Goal: Task Accomplishment & Management: Use online tool/utility

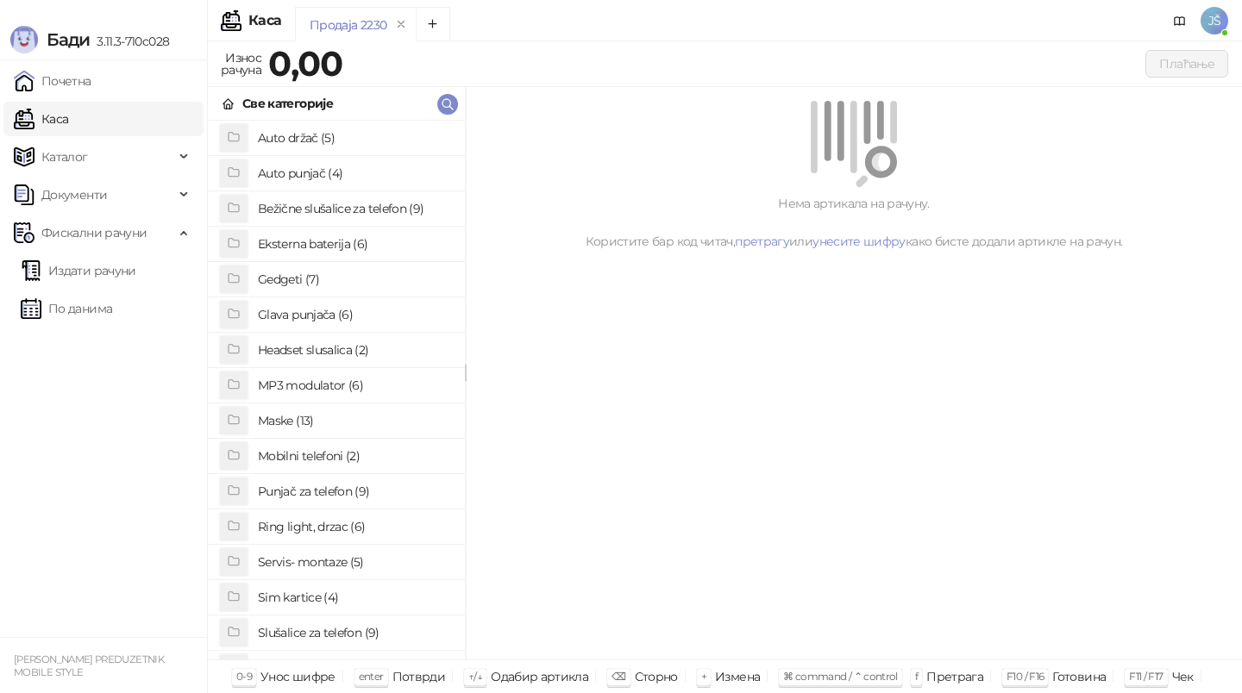
click at [306, 590] on h4 "Sim kartice (4)" at bounding box center [354, 598] width 193 height 28
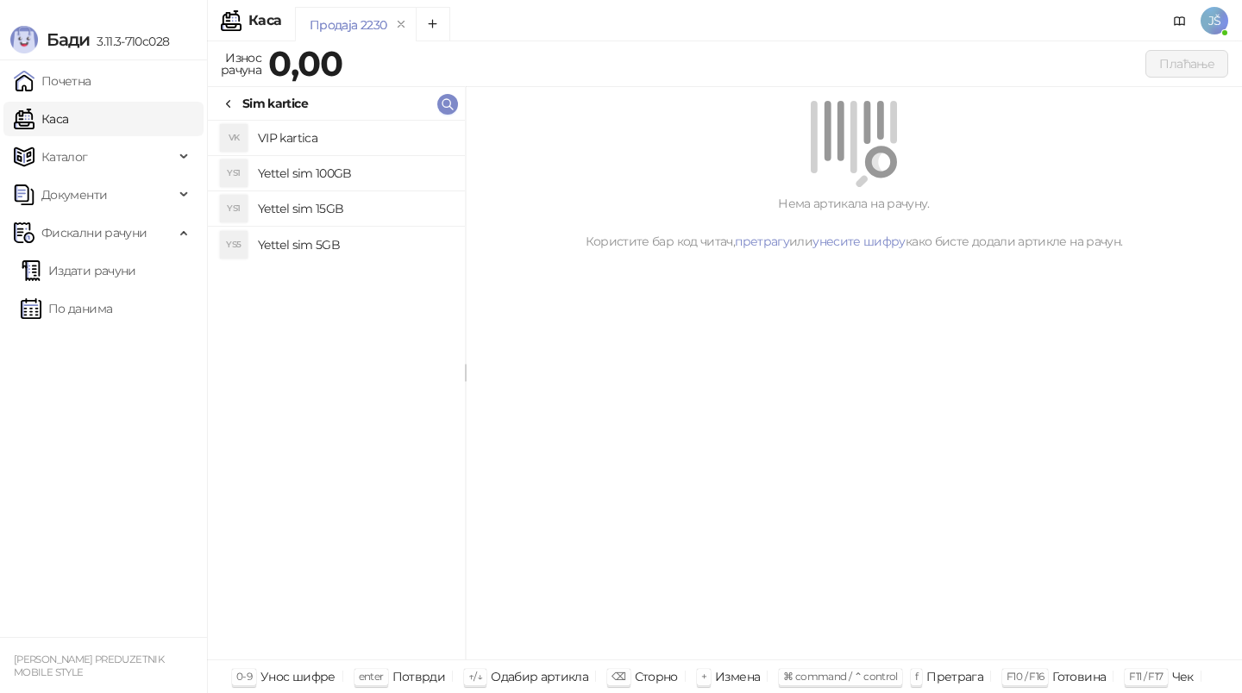
click at [362, 236] on h4 "Yettel sim 5GB" at bounding box center [354, 245] width 193 height 28
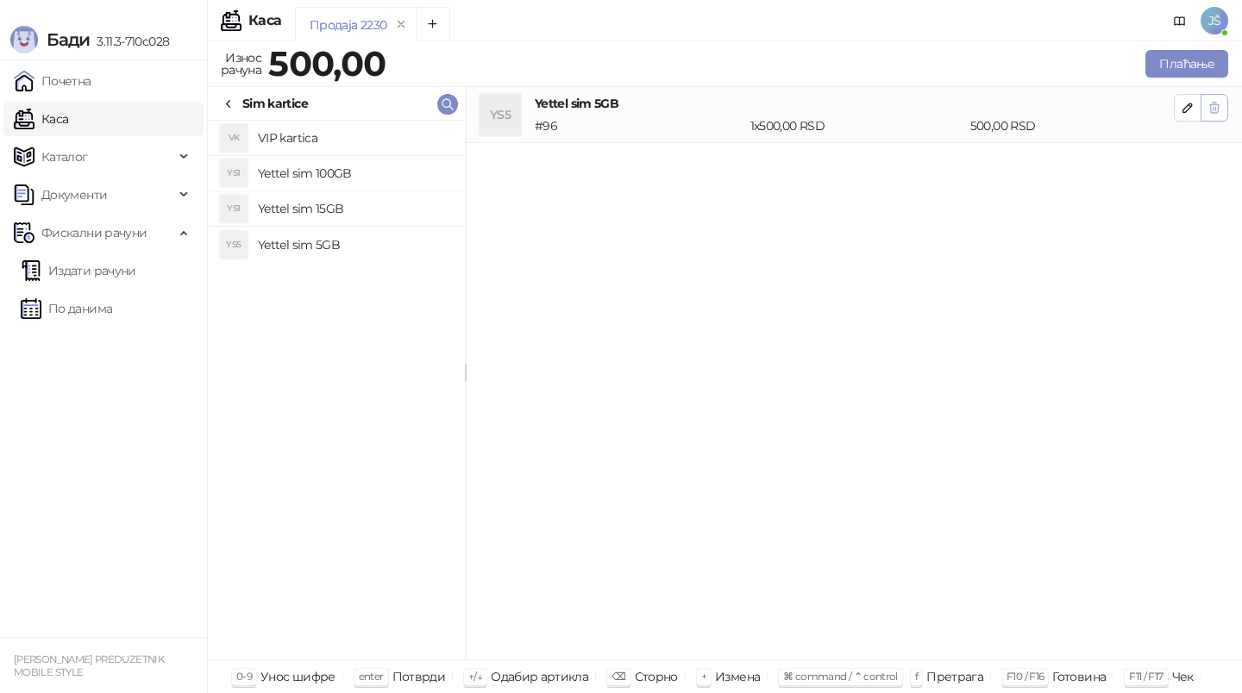
click at [1222, 114] on button "button" at bounding box center [1214, 108] width 28 height 28
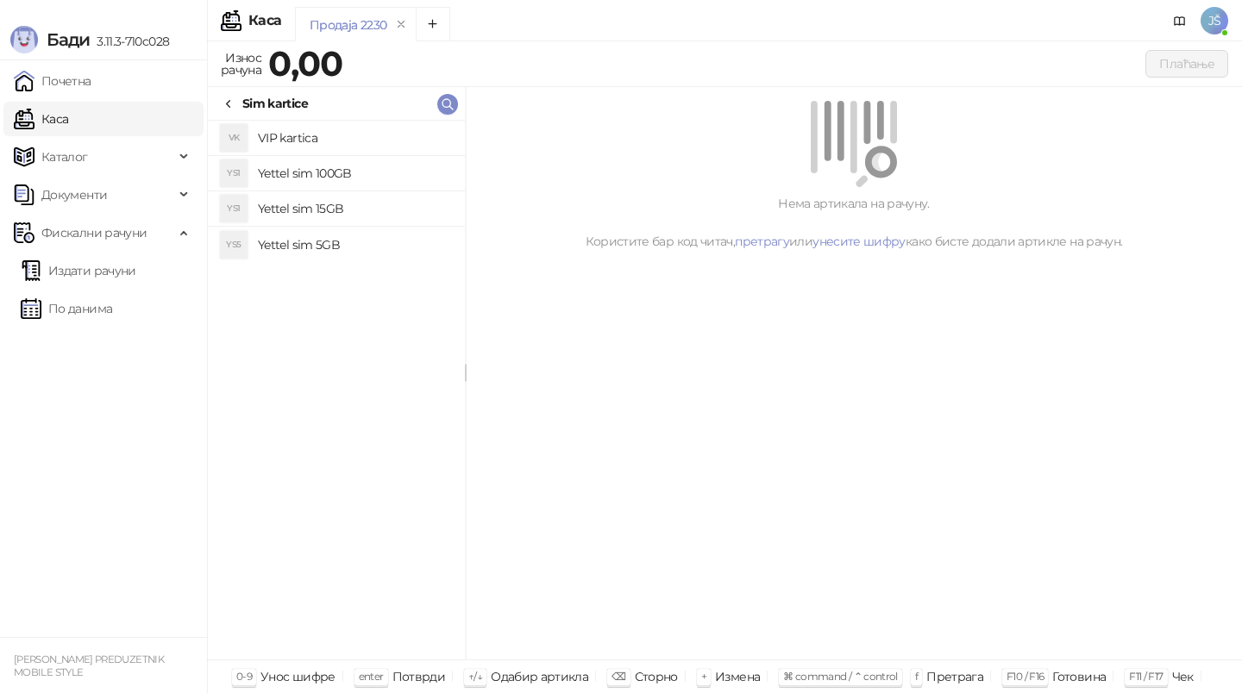
click at [233, 104] on icon at bounding box center [229, 104] width 14 height 14
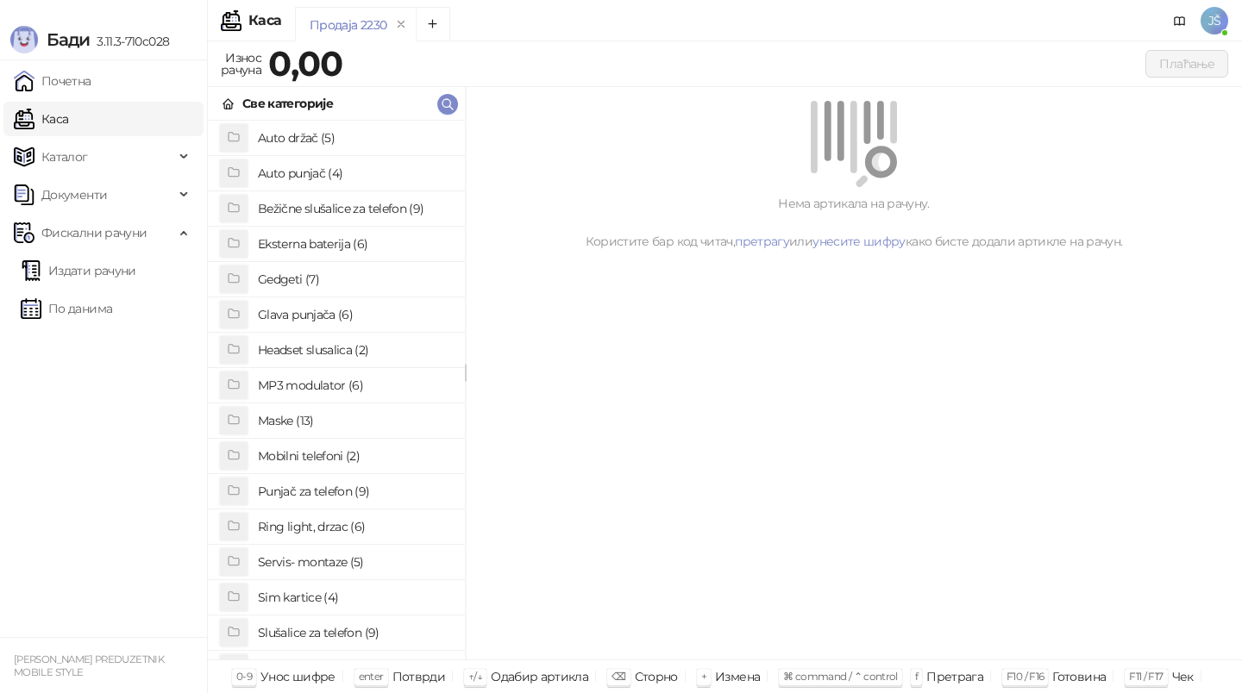
click at [336, 241] on h4 "Eksterna baterija (6)" at bounding box center [354, 244] width 193 height 28
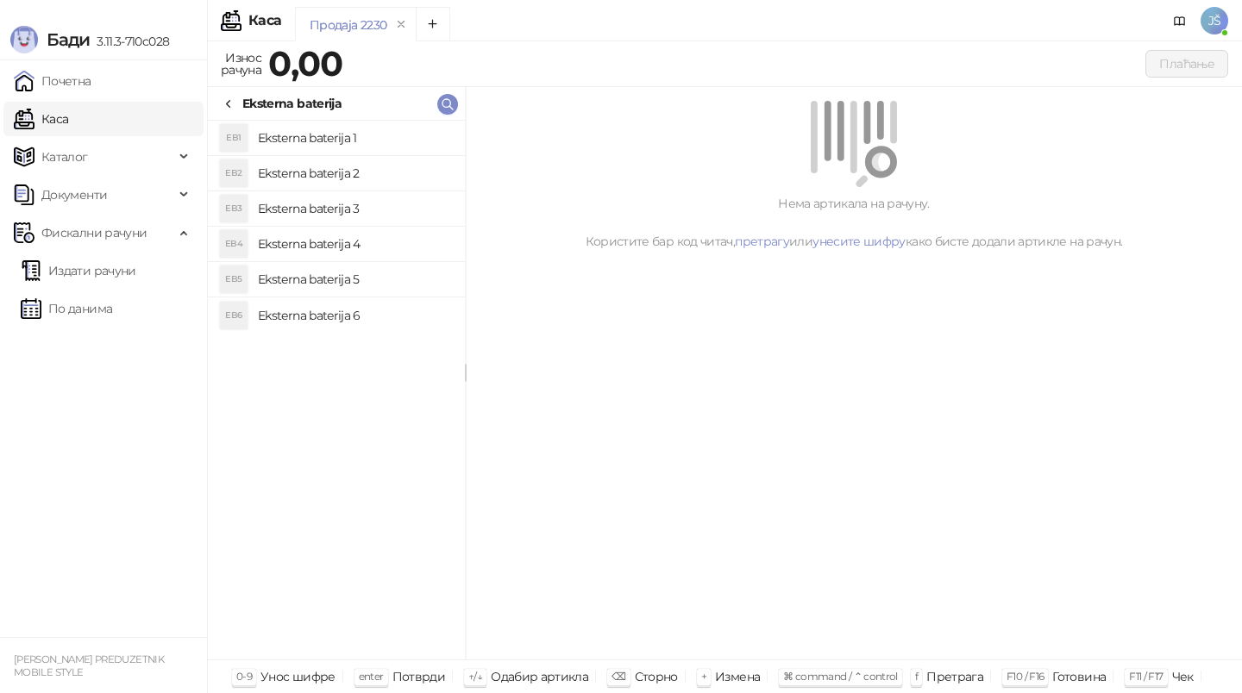
click at [411, 210] on h4 "Eksterna baterija 3" at bounding box center [354, 209] width 193 height 28
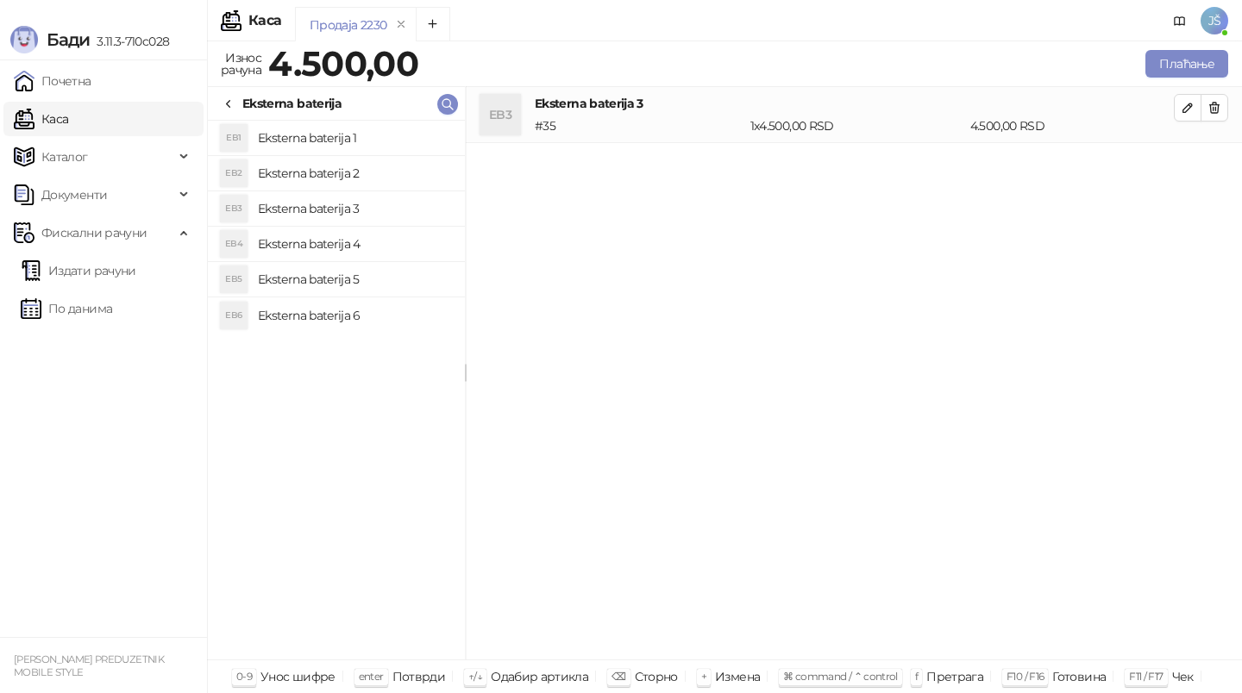
click at [400, 171] on h4 "Eksterna baterija 2" at bounding box center [354, 174] width 193 height 28
click at [376, 139] on h4 "Eksterna baterija 1" at bounding box center [354, 138] width 193 height 28
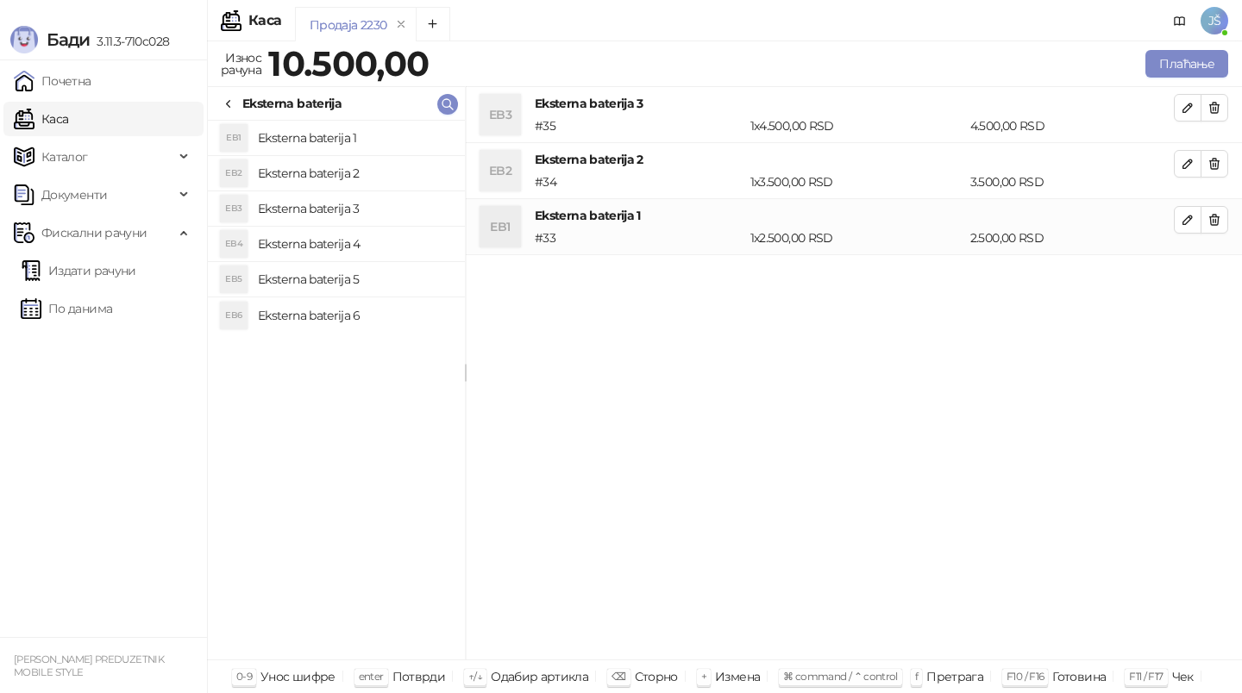
click at [406, 271] on h4 "Eksterna baterija 5" at bounding box center [354, 280] width 193 height 28
click at [418, 316] on h4 "Eksterna baterija 6" at bounding box center [354, 316] width 193 height 28
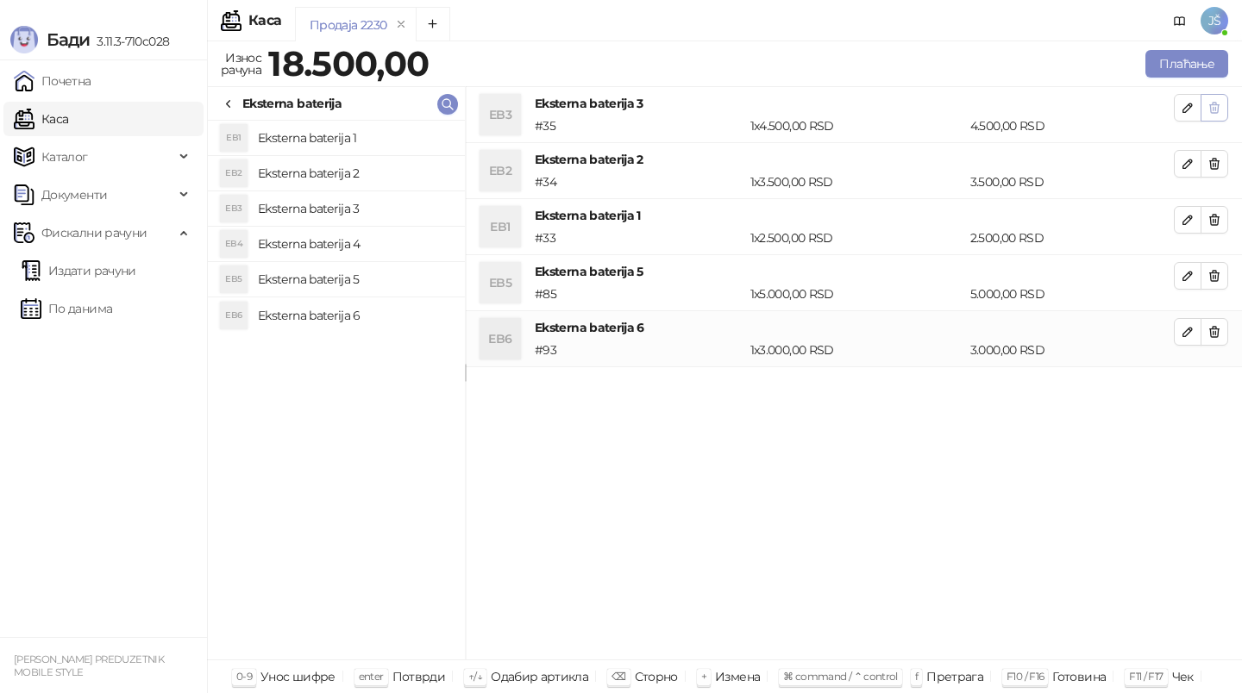
click at [1210, 112] on icon "button" at bounding box center [1214, 108] width 14 height 14
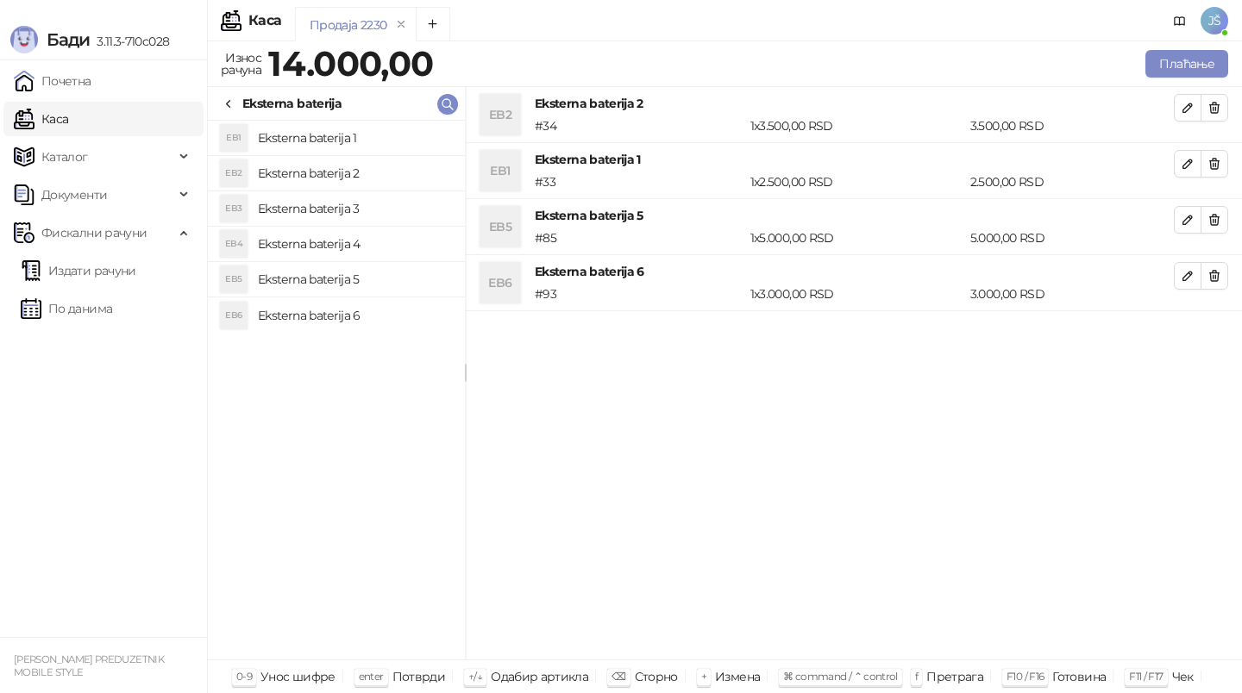
click at [1210, 112] on icon "button" at bounding box center [1214, 108] width 14 height 14
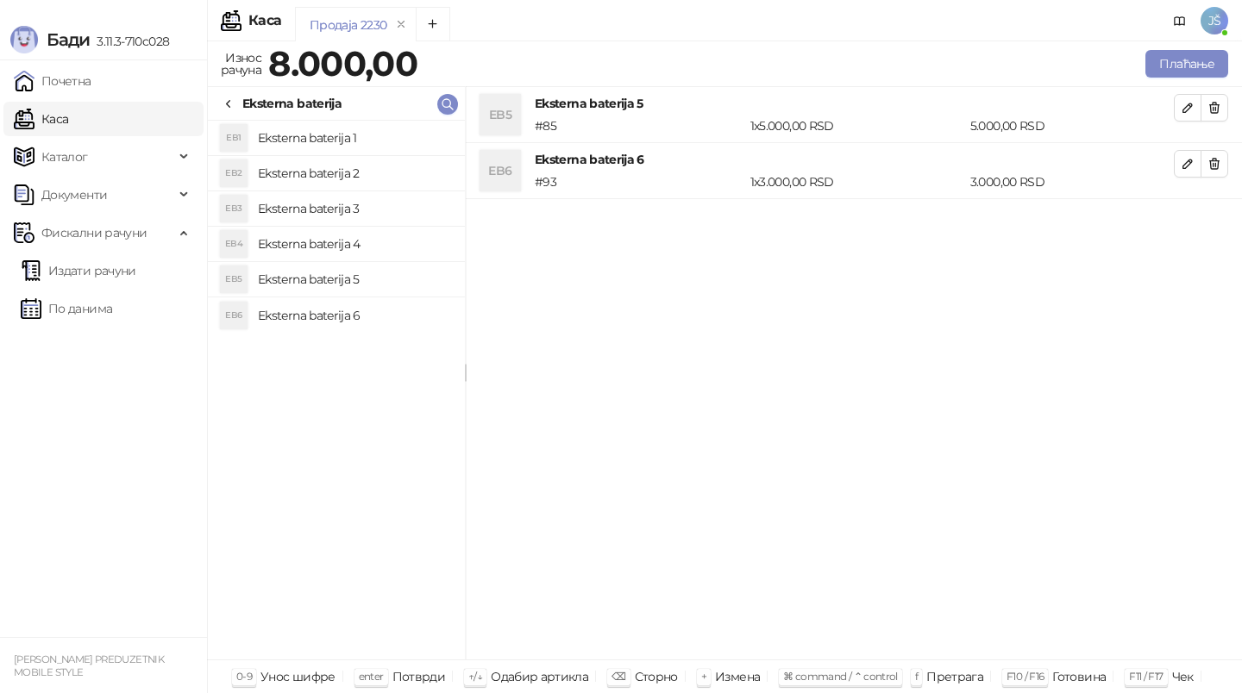
click at [1210, 112] on icon "button" at bounding box center [1214, 108] width 14 height 14
click at [1167, 55] on button "Плаћање" at bounding box center [1186, 64] width 83 height 28
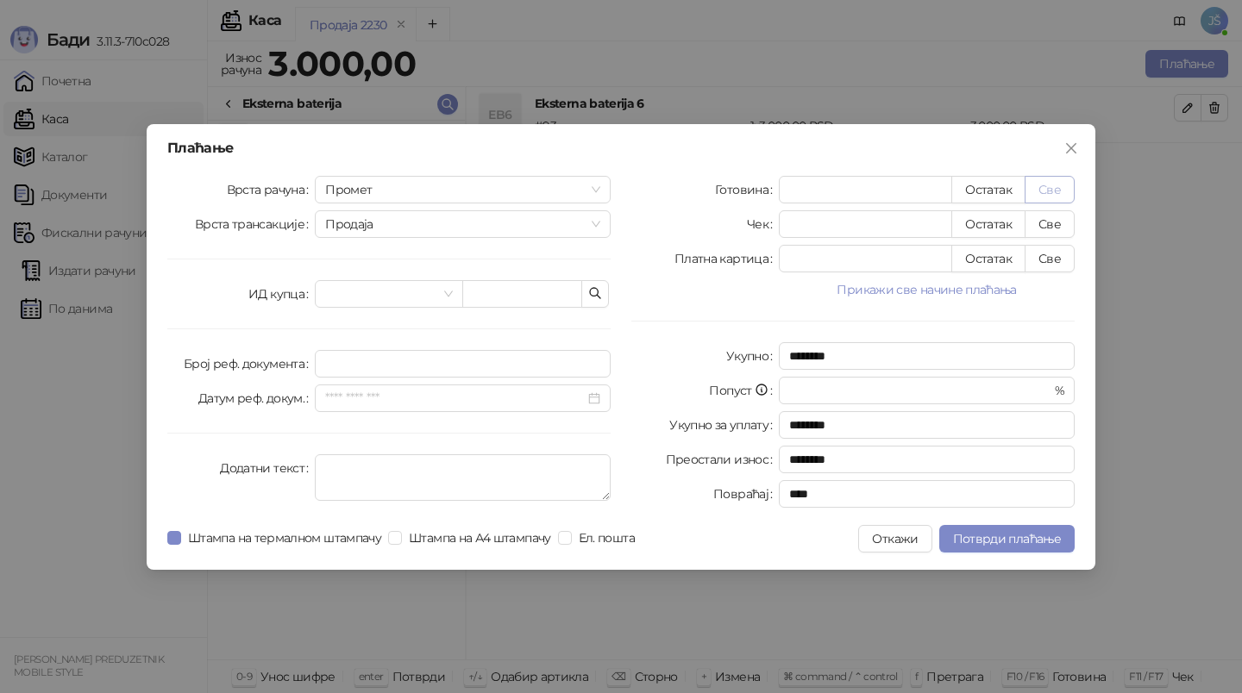
click at [1067, 188] on button "Све" at bounding box center [1049, 190] width 50 height 28
type input "****"
click at [1046, 535] on span "Потврди плаћање" at bounding box center [1007, 539] width 108 height 16
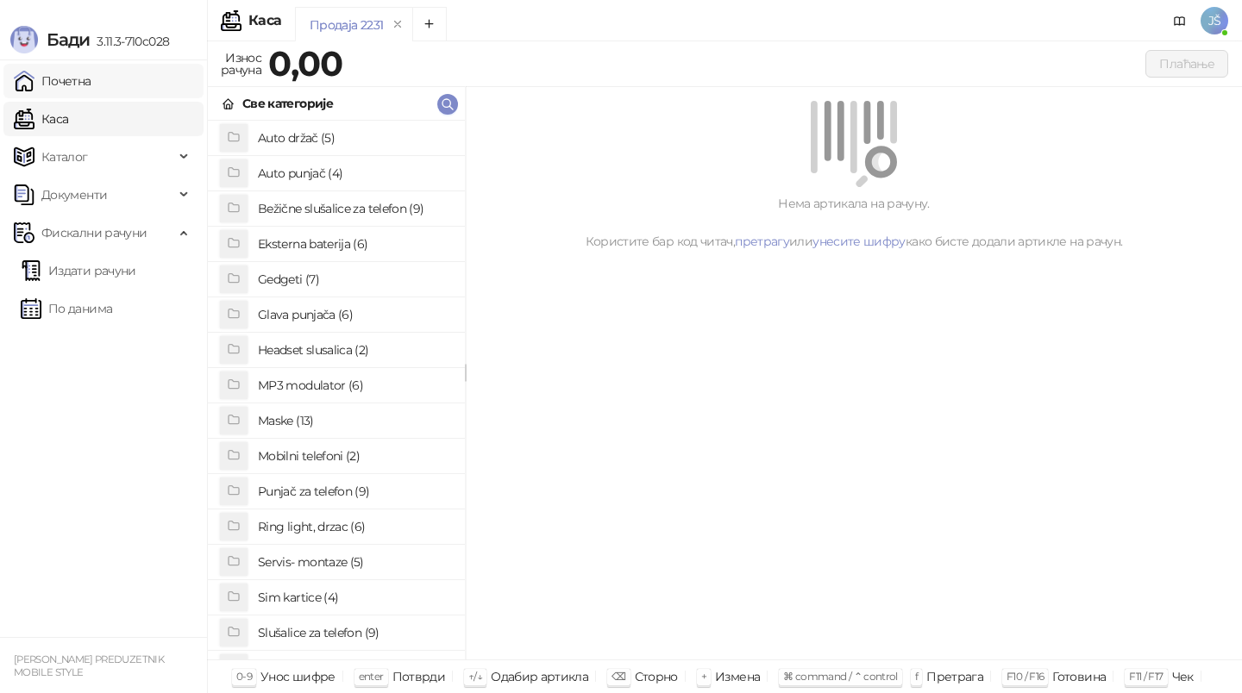
click at [72, 91] on link "Почетна" at bounding box center [53, 81] width 78 height 34
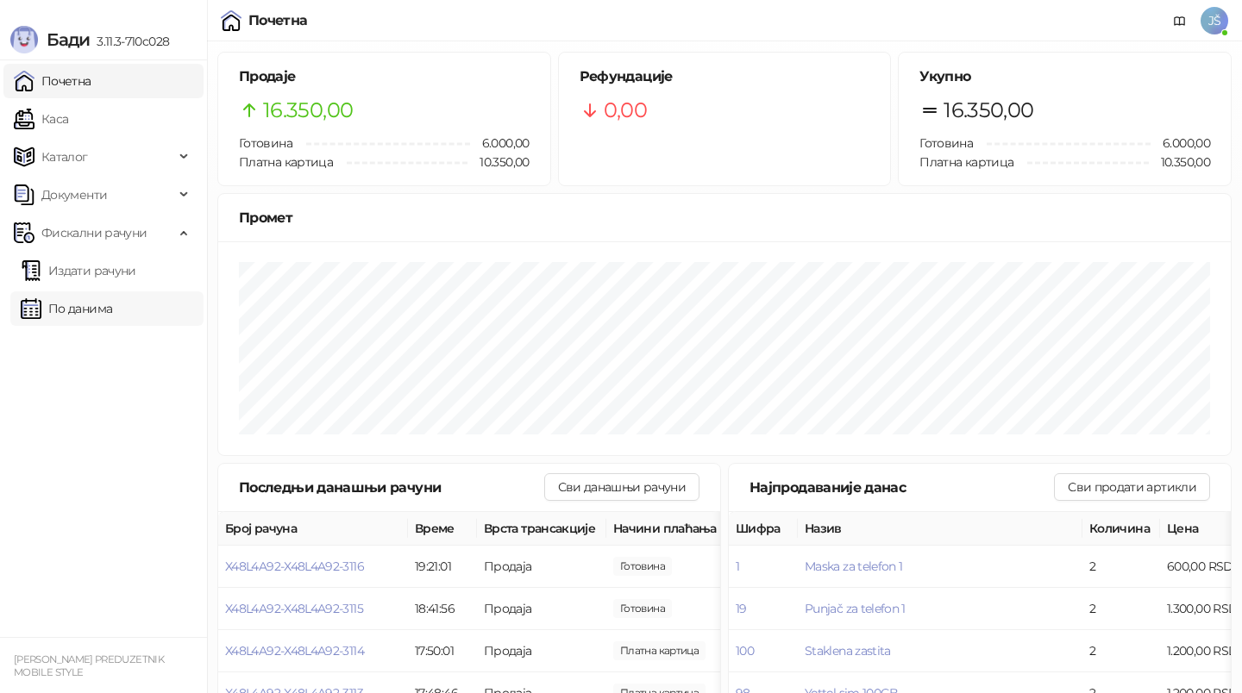
click at [112, 306] on link "По данима" at bounding box center [66, 308] width 91 height 34
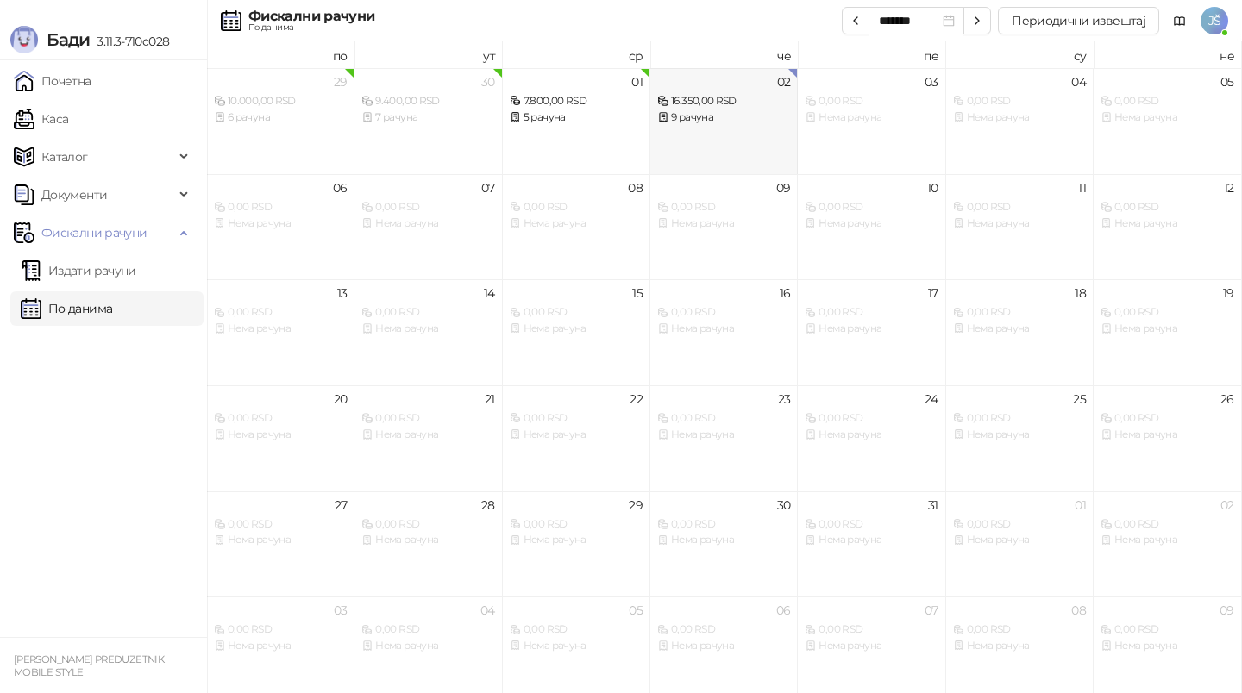
click at [728, 142] on div "02 16.350,00 RSD 9 рачуна" at bounding box center [723, 121] width 147 height 106
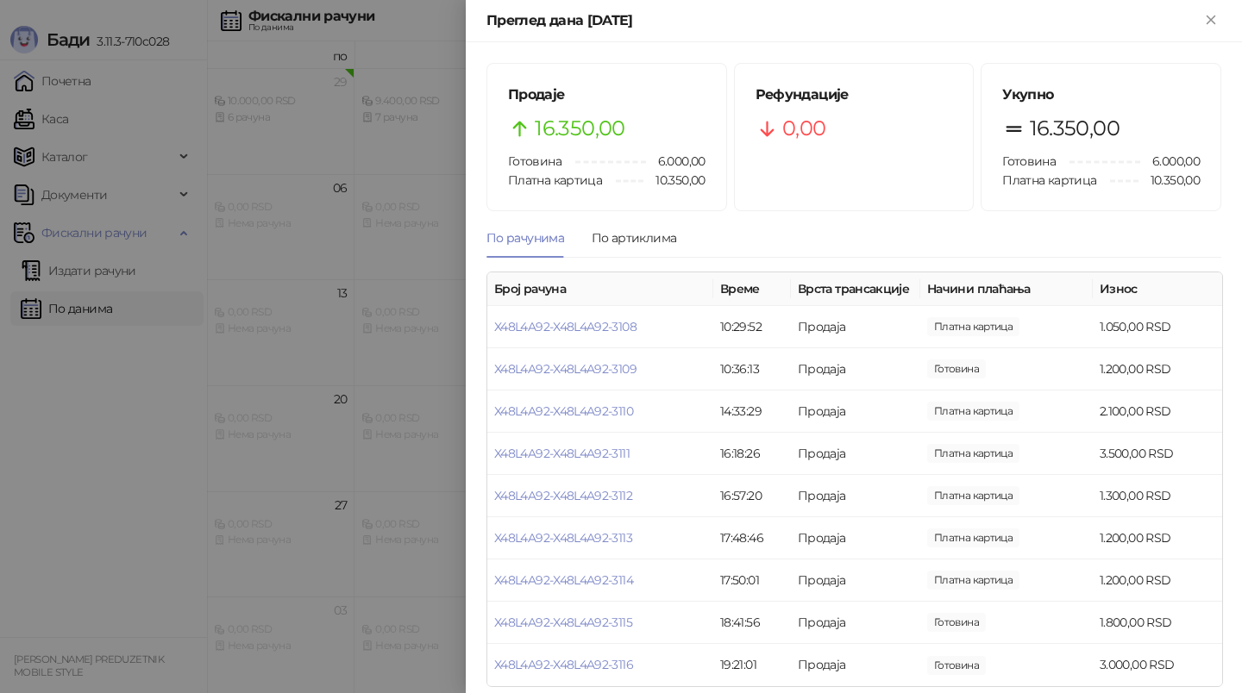
click at [120, 565] on div at bounding box center [621, 346] width 1242 height 693
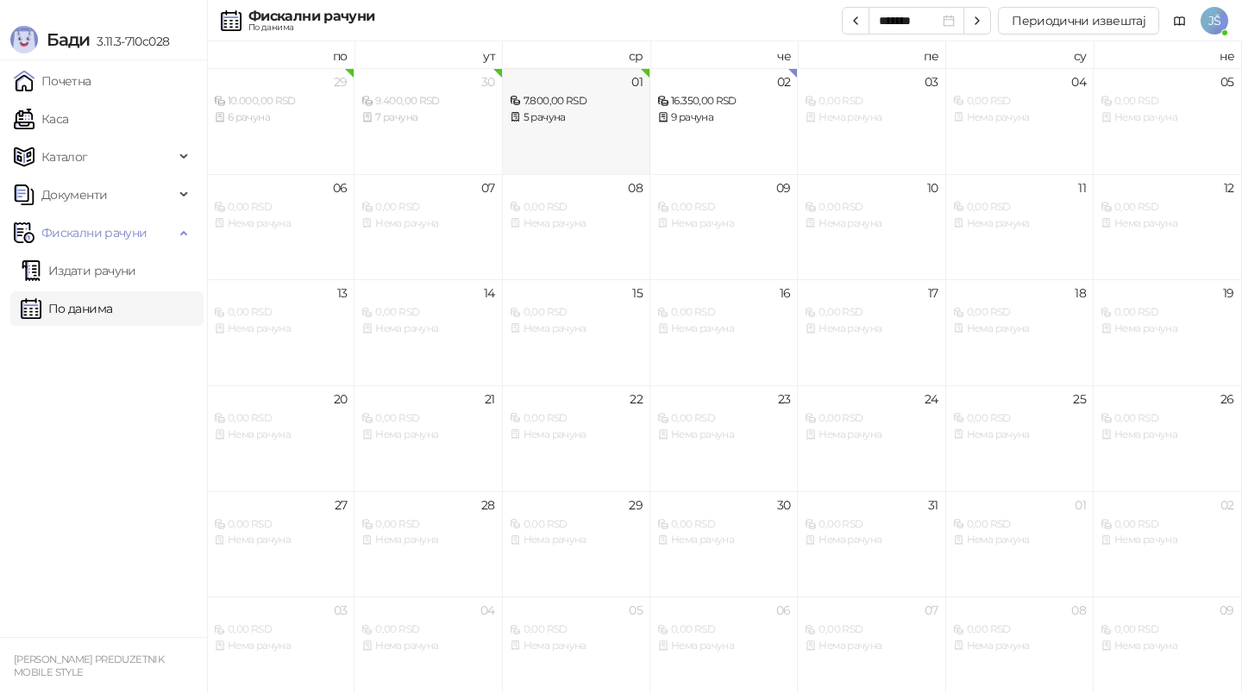
click at [558, 148] on div "01 7.800,00 RSD 5 рачуна" at bounding box center [576, 121] width 147 height 106
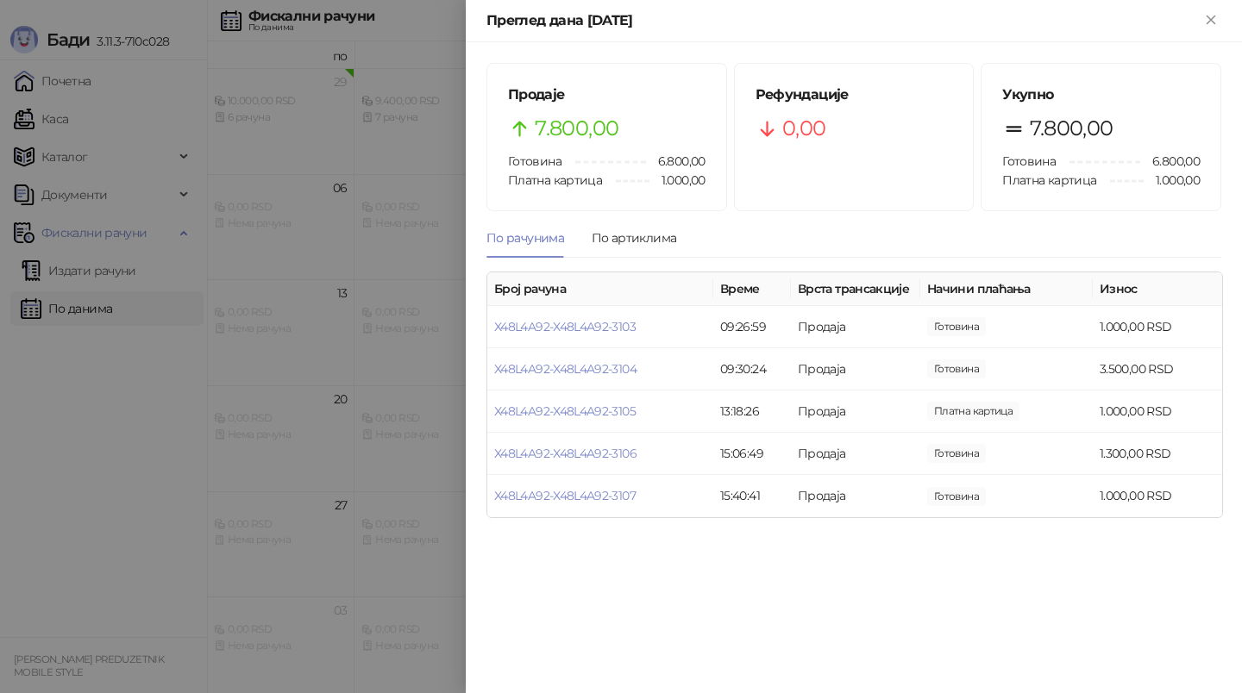
click at [147, 508] on div at bounding box center [621, 346] width 1242 height 693
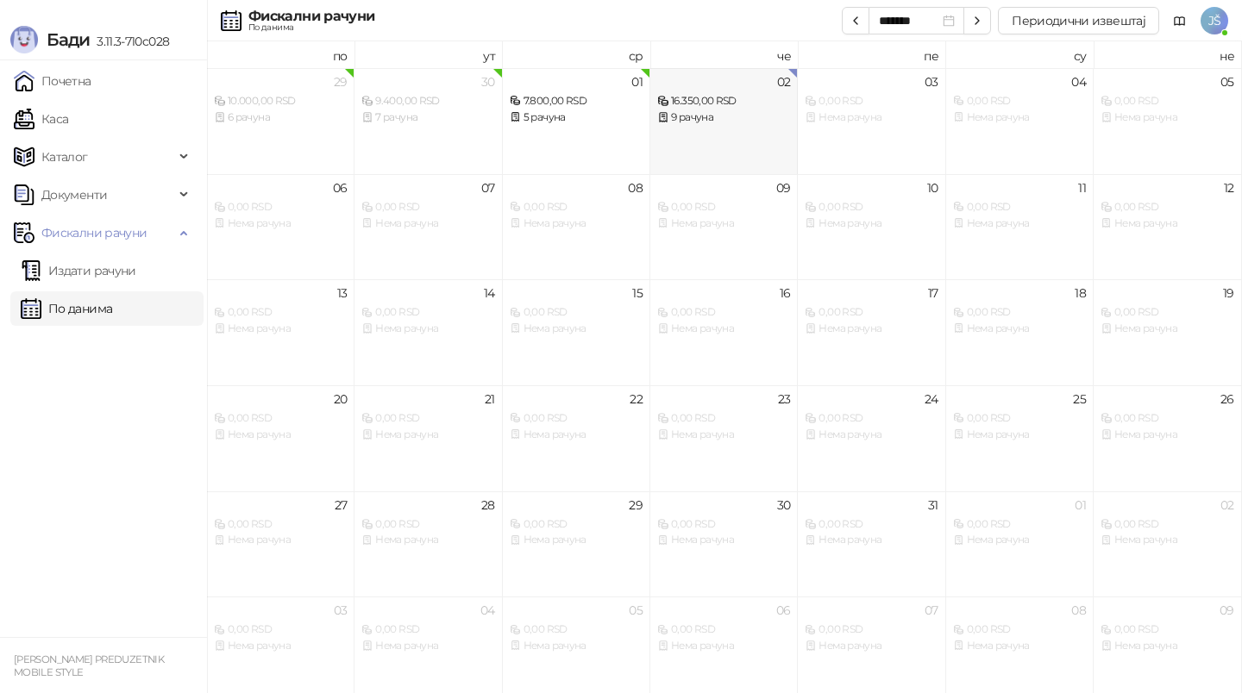
click at [675, 139] on div "02 16.350,00 RSD 9 рачуна" at bounding box center [723, 121] width 147 height 106
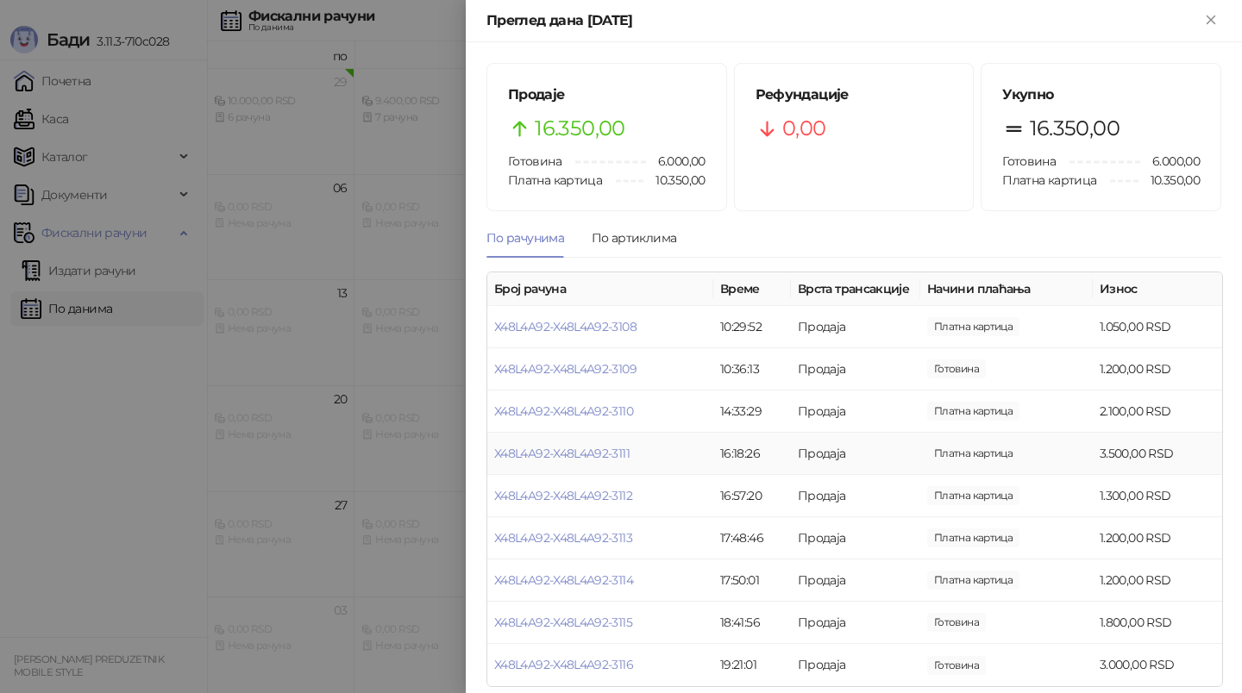
scroll to position [15, 0]
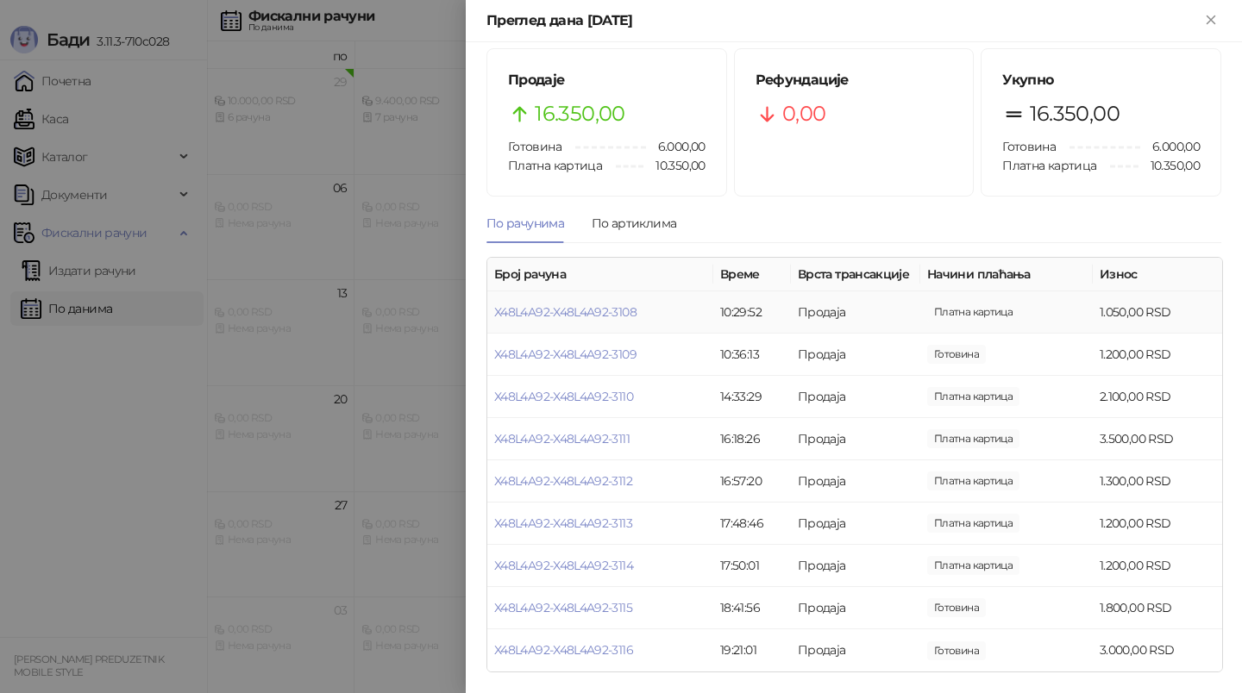
click at [881, 320] on td "Продаја" at bounding box center [855, 312] width 129 height 42
click at [855, 318] on td "Продаја" at bounding box center [855, 312] width 129 height 42
click at [1113, 317] on td "1.050,00 RSD" at bounding box center [1156, 312] width 129 height 42
click at [1037, 317] on td "Платна картица" at bounding box center [1006, 312] width 172 height 42
click at [621, 313] on link "X48L4A92-X48L4A92-3108" at bounding box center [565, 312] width 142 height 16
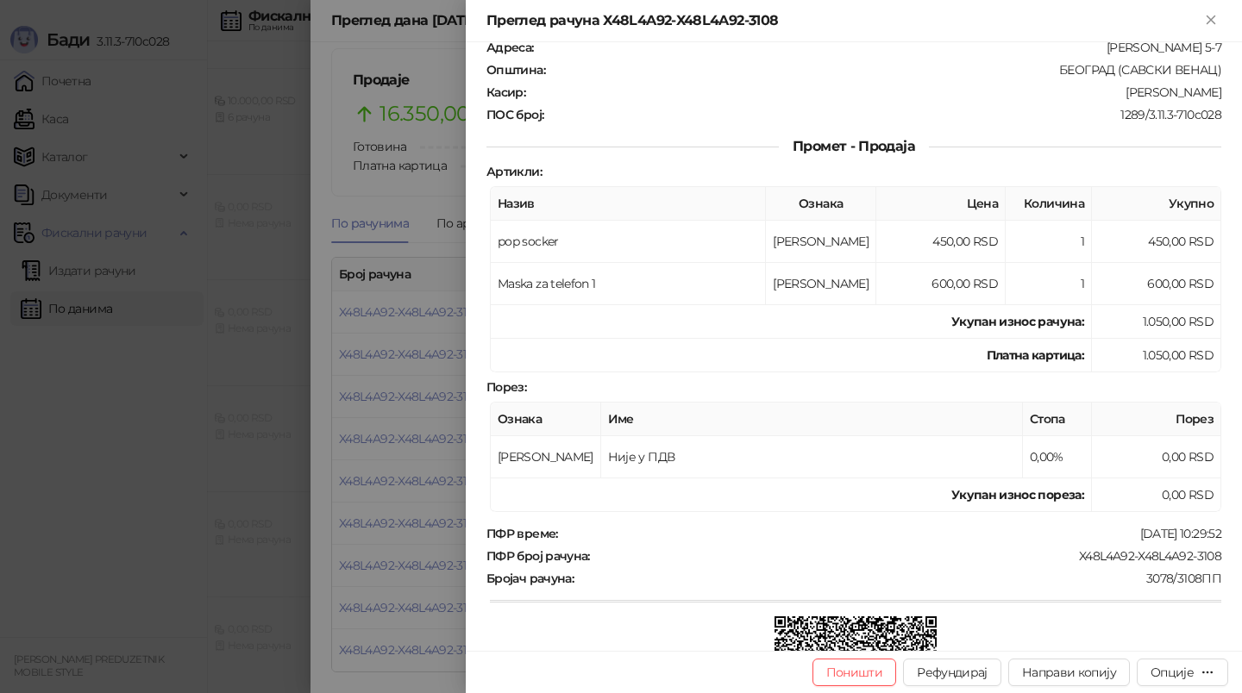
scroll to position [116, 0]
click at [1204, 22] on icon "Close" at bounding box center [1211, 20] width 16 height 16
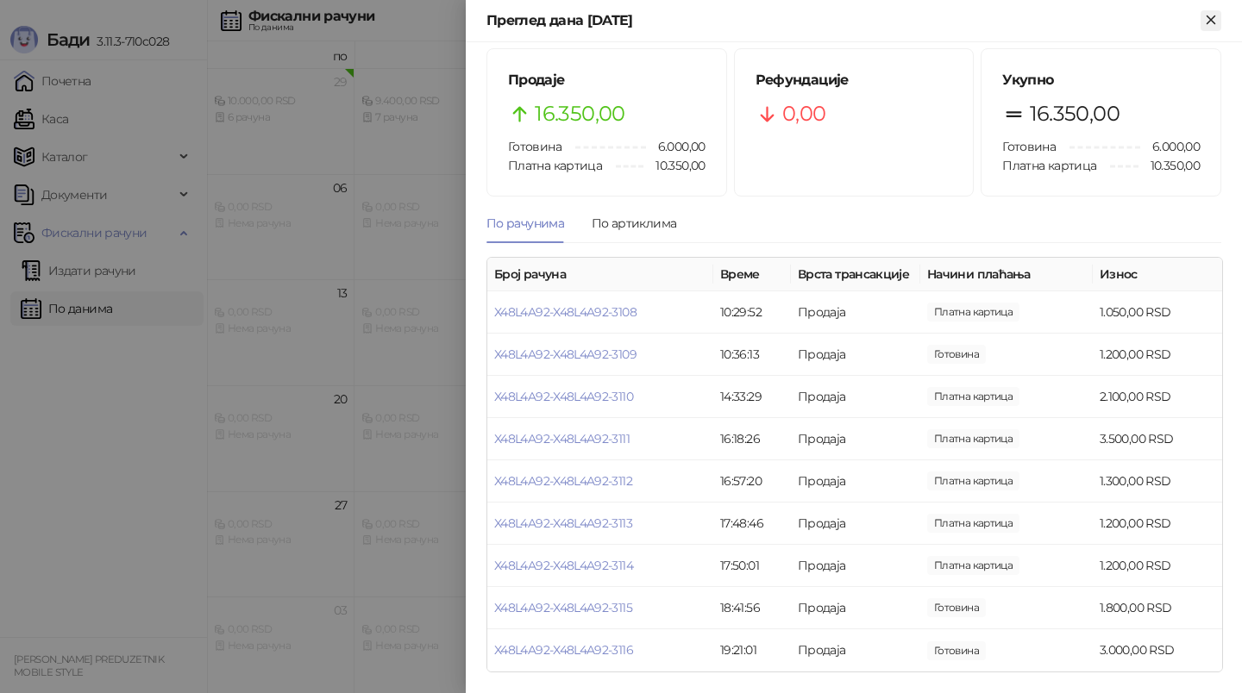
click at [1215, 14] on icon "Close" at bounding box center [1211, 20] width 16 height 16
